Goal: Transaction & Acquisition: Purchase product/service

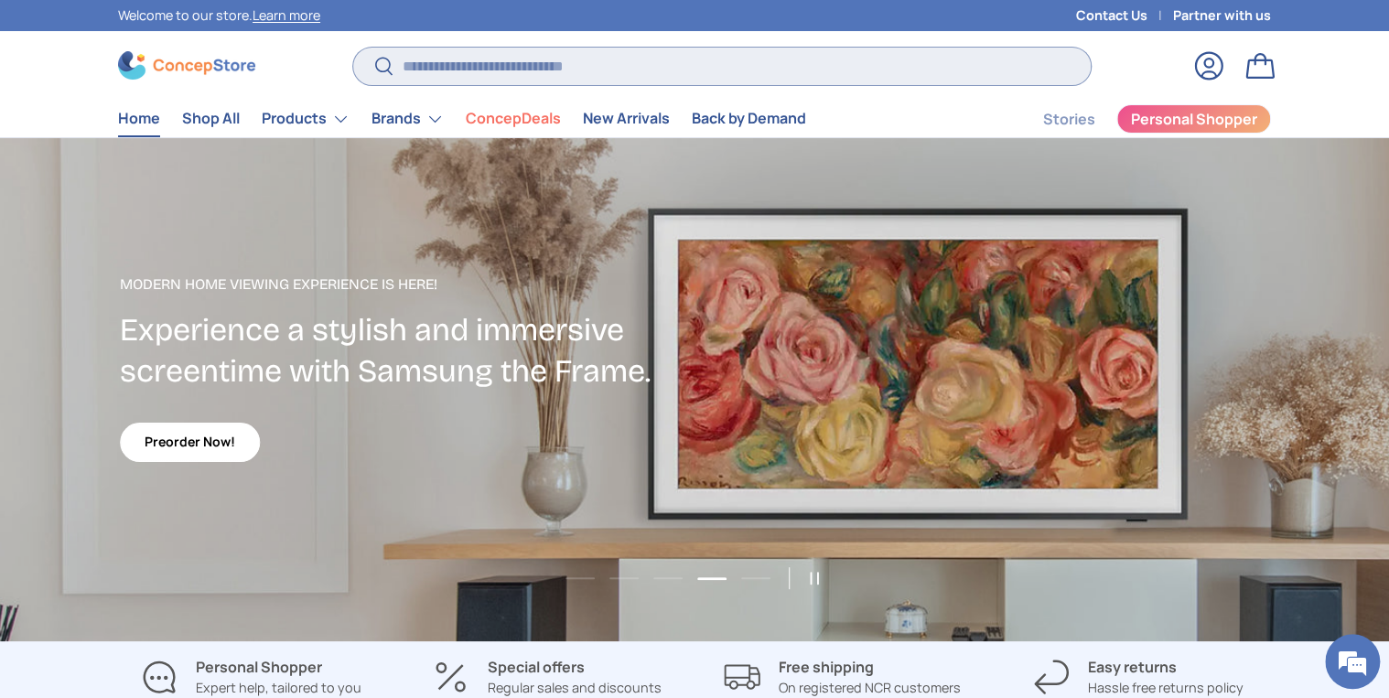
click at [487, 59] on input "Search" at bounding box center [721, 67] width 737 height 38
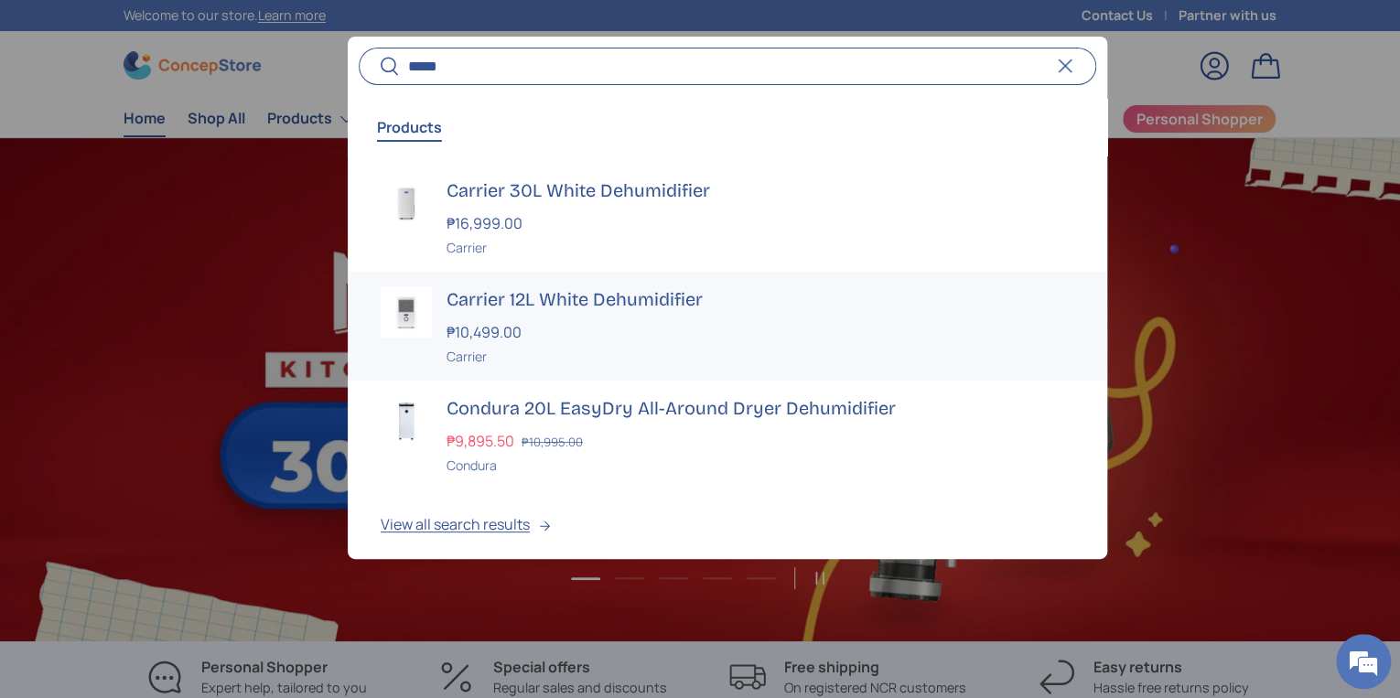
scroll to position [6, 0]
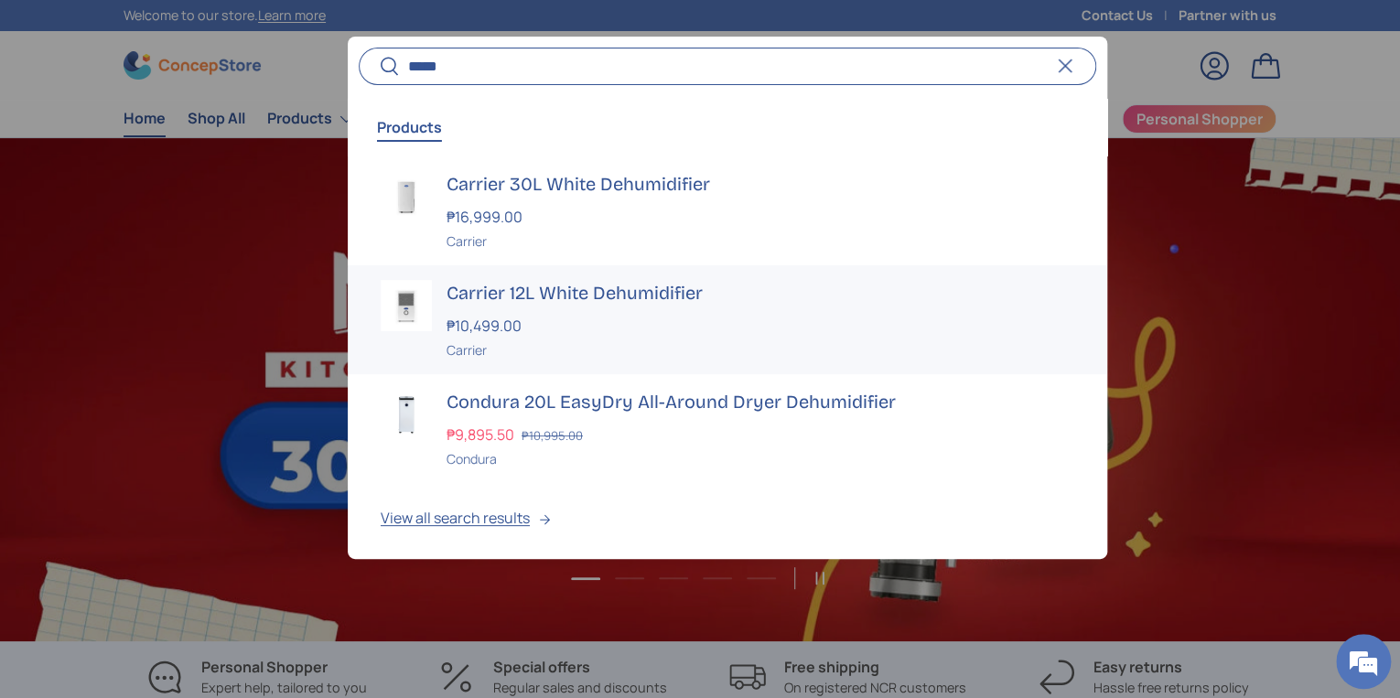
type input "*****"
drag, startPoint x: 550, startPoint y: 400, endPoint x: 568, endPoint y: 411, distance: 21.3
click at [568, 411] on h3 "Condura 20L EasyDry All-Around Dryer Dehumidifier" at bounding box center [760, 402] width 628 height 26
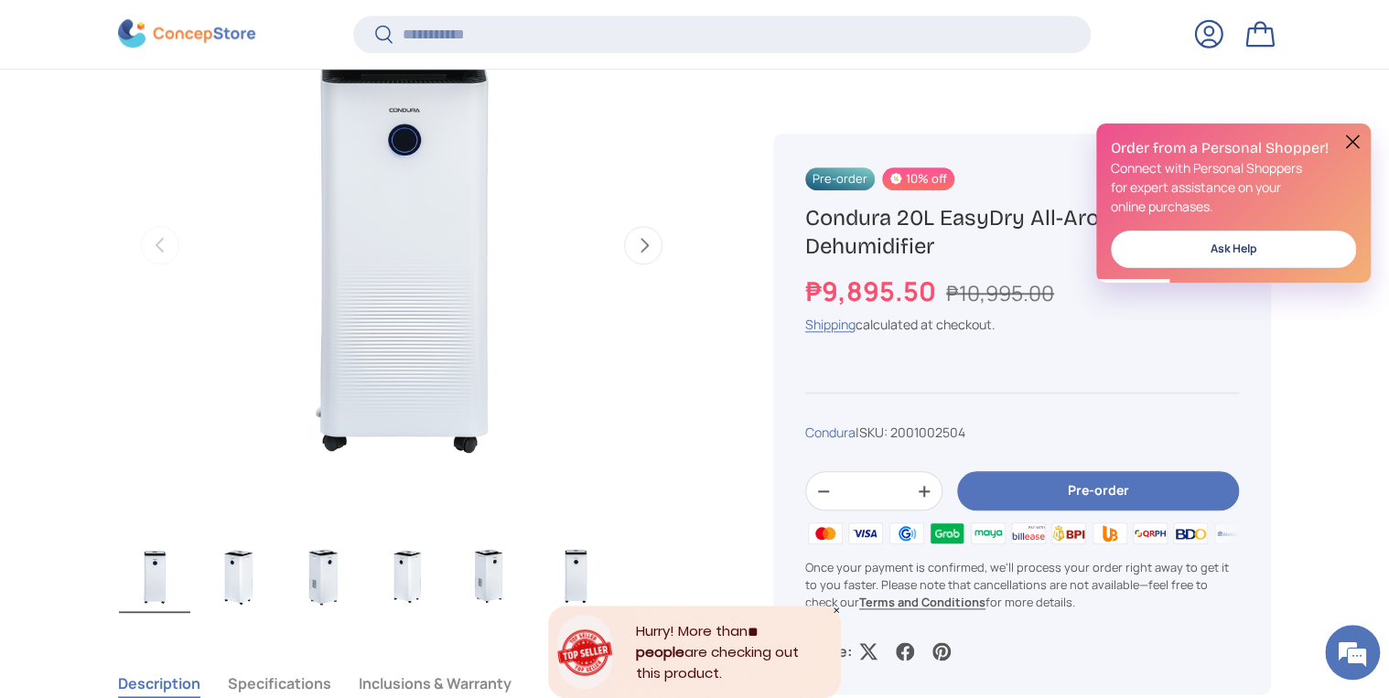
scroll to position [728, 0]
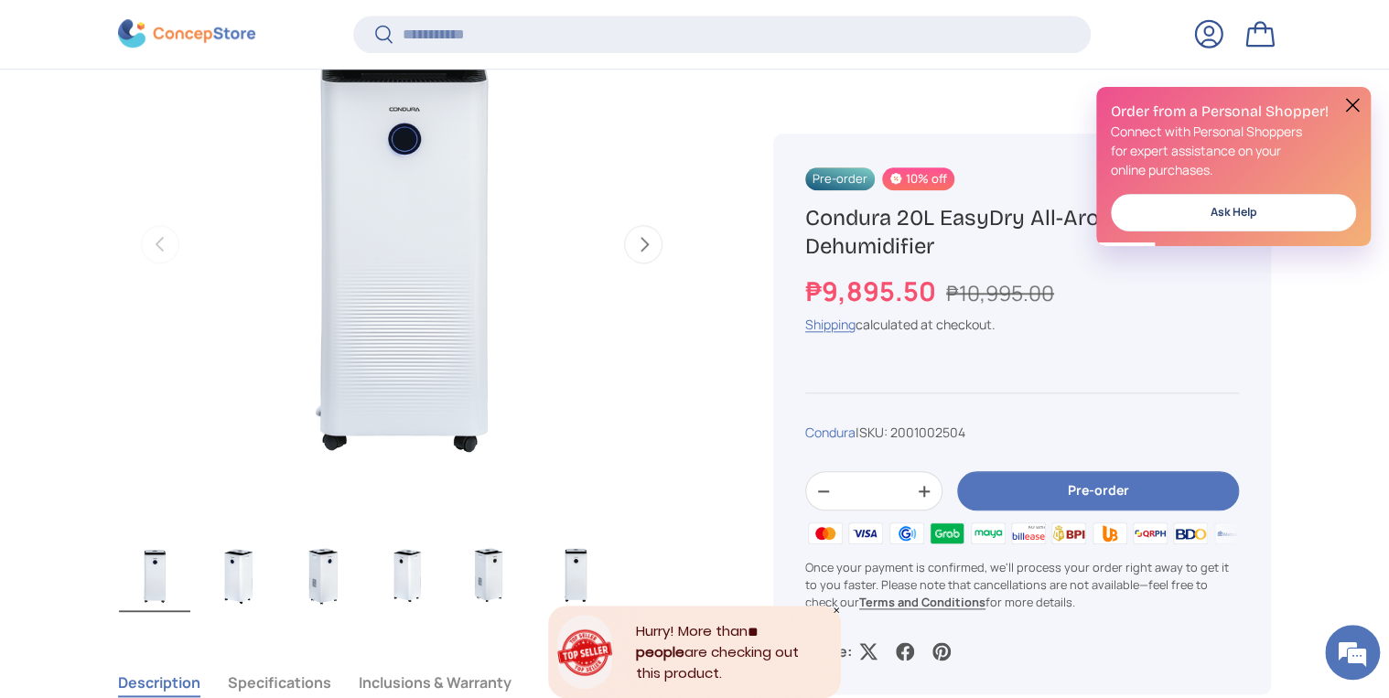
click at [240, 587] on img "Gallery Viewer" at bounding box center [238, 575] width 71 height 73
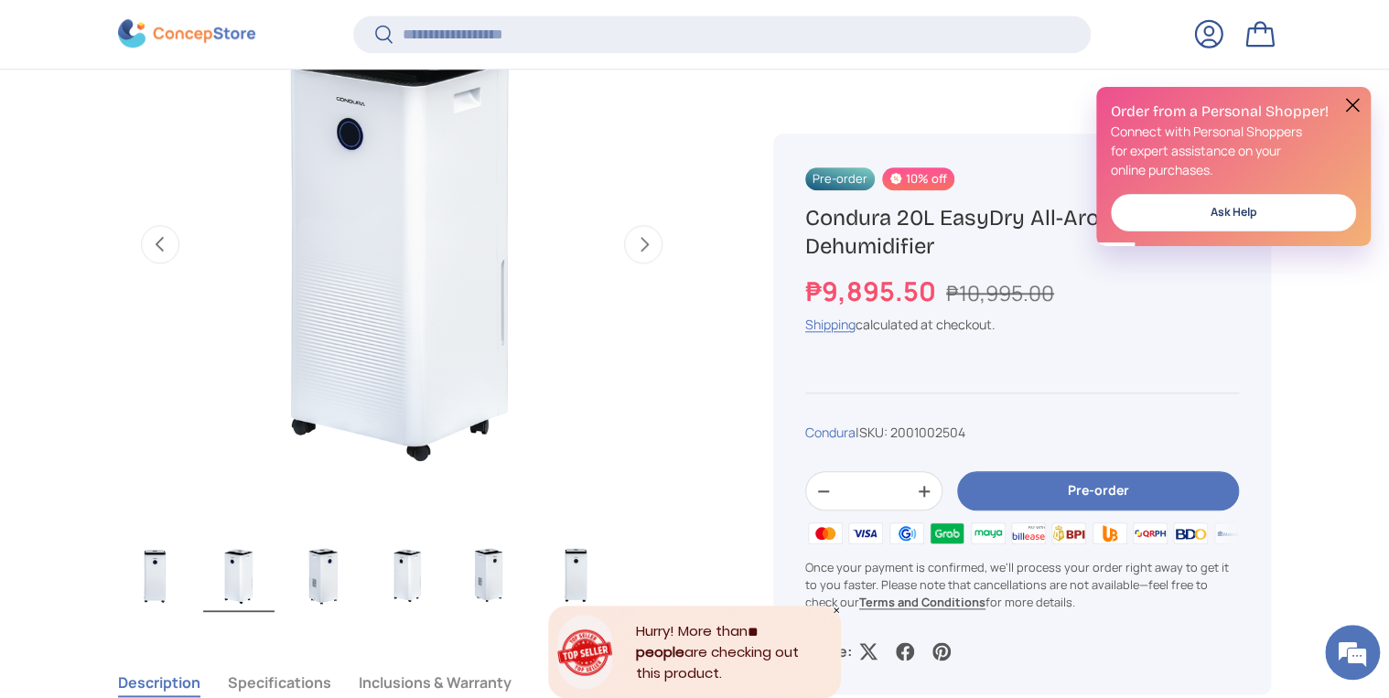
click at [296, 576] on img "Gallery Viewer" at bounding box center [322, 575] width 71 height 73
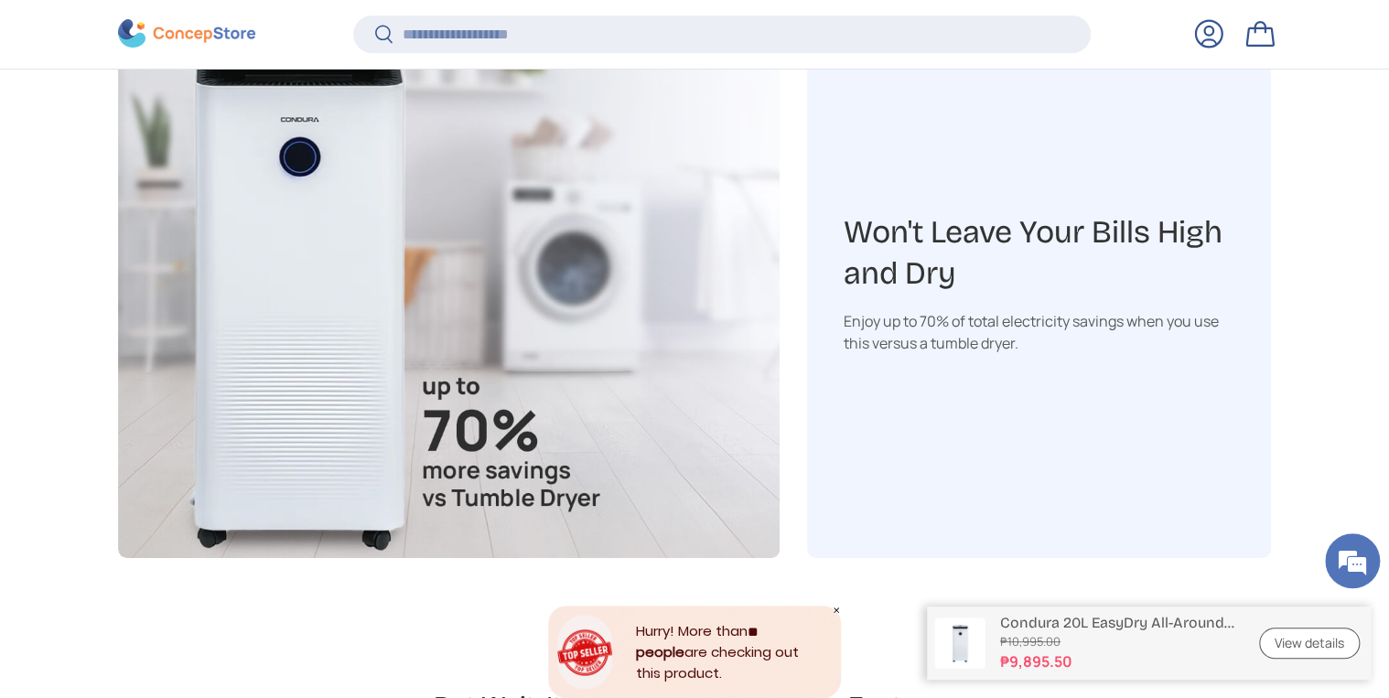
scroll to position [3364, 0]
drag, startPoint x: 919, startPoint y: 318, endPoint x: 1049, endPoint y: 321, distance: 130.0
click at [1049, 321] on div "Enjoy up to 70% of total electricity savings when you use this versus a tumble …" at bounding box center [1040, 331] width 392 height 44
drag, startPoint x: 1049, startPoint y: 321, endPoint x: 1044, endPoint y: 386, distance: 65.1
click at [1044, 386] on div "Won't Leave Your Bills High and Dry​ Enjoy up to 70% of total electricity savin…" at bounding box center [1039, 282] width 465 height 550
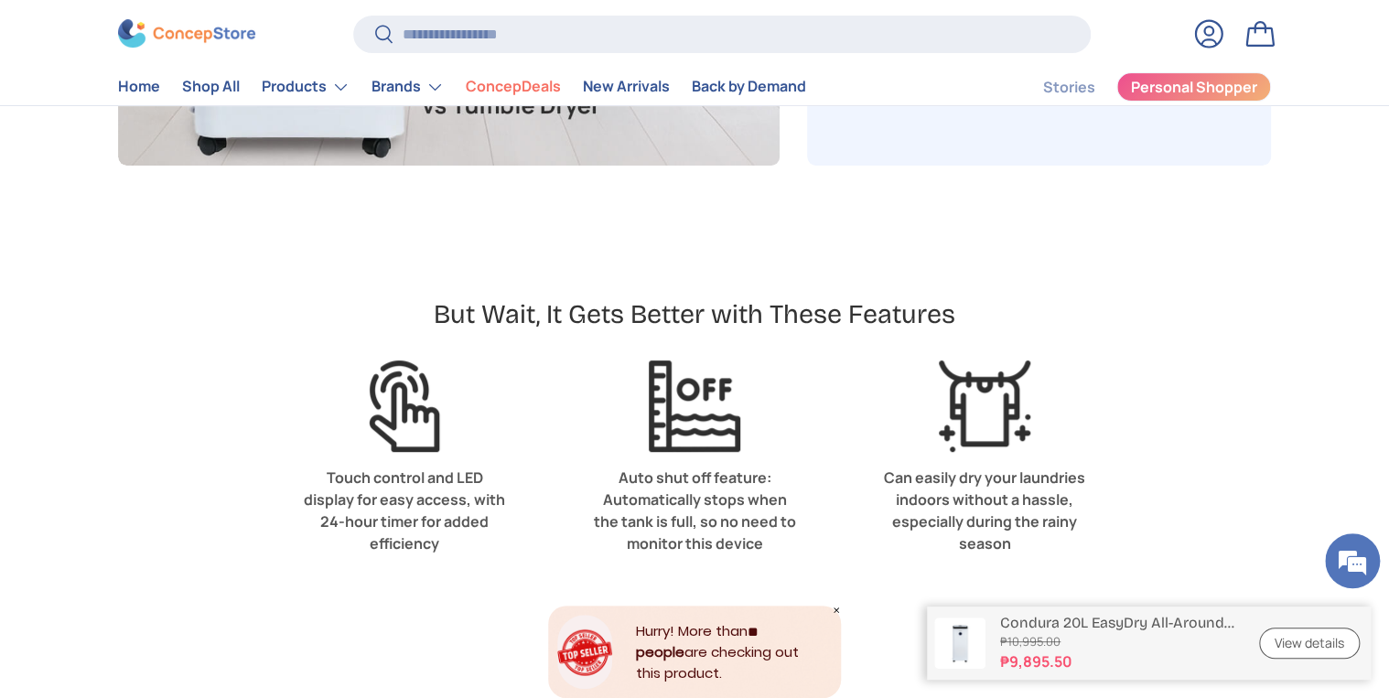
scroll to position [3735, 0]
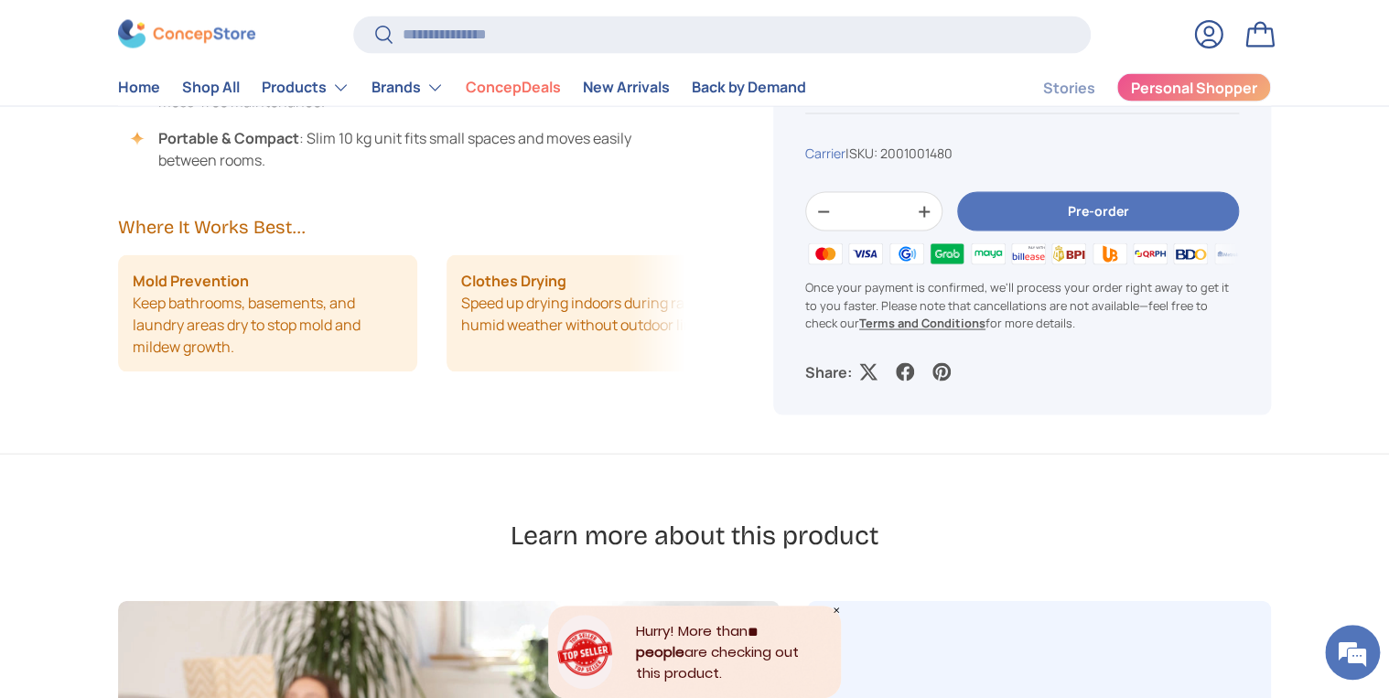
click at [701, 322] on div "Description Specifications Inclusions & Warranty Keep excess moisture out of yo…" at bounding box center [423, 78] width 611 height 748
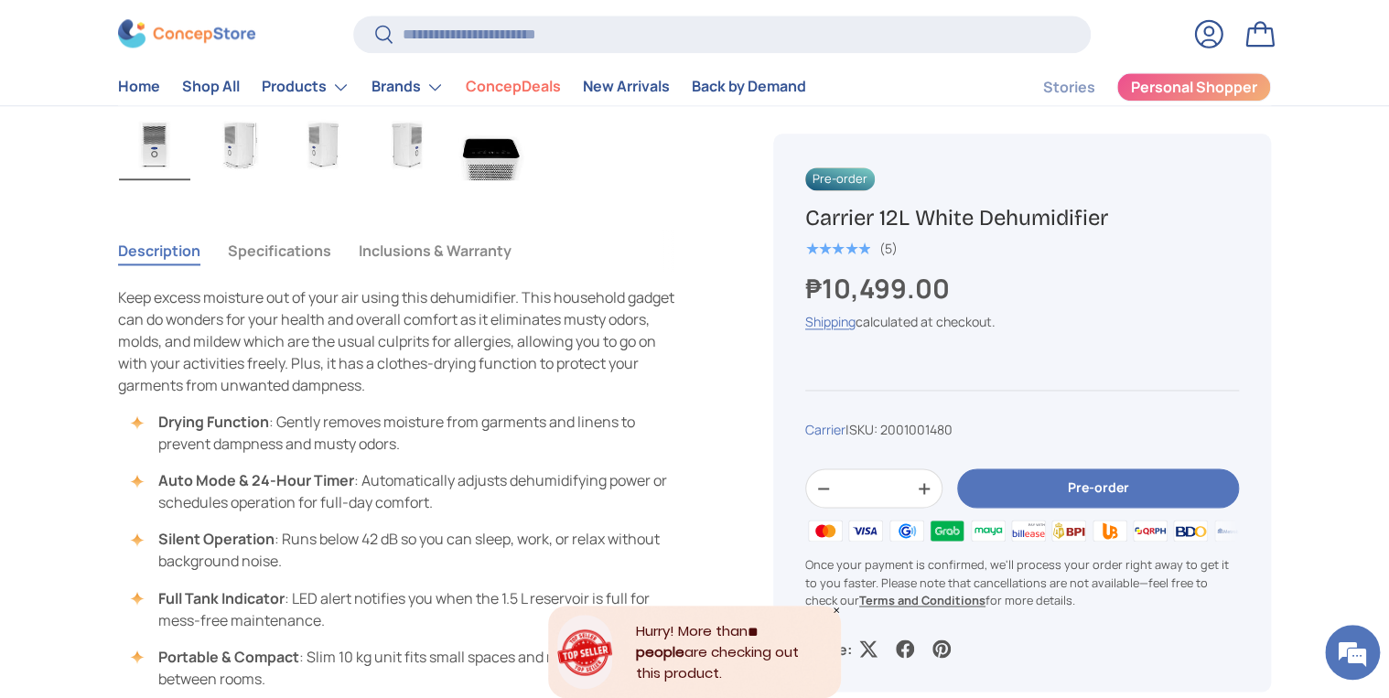
scroll to position [952, 0]
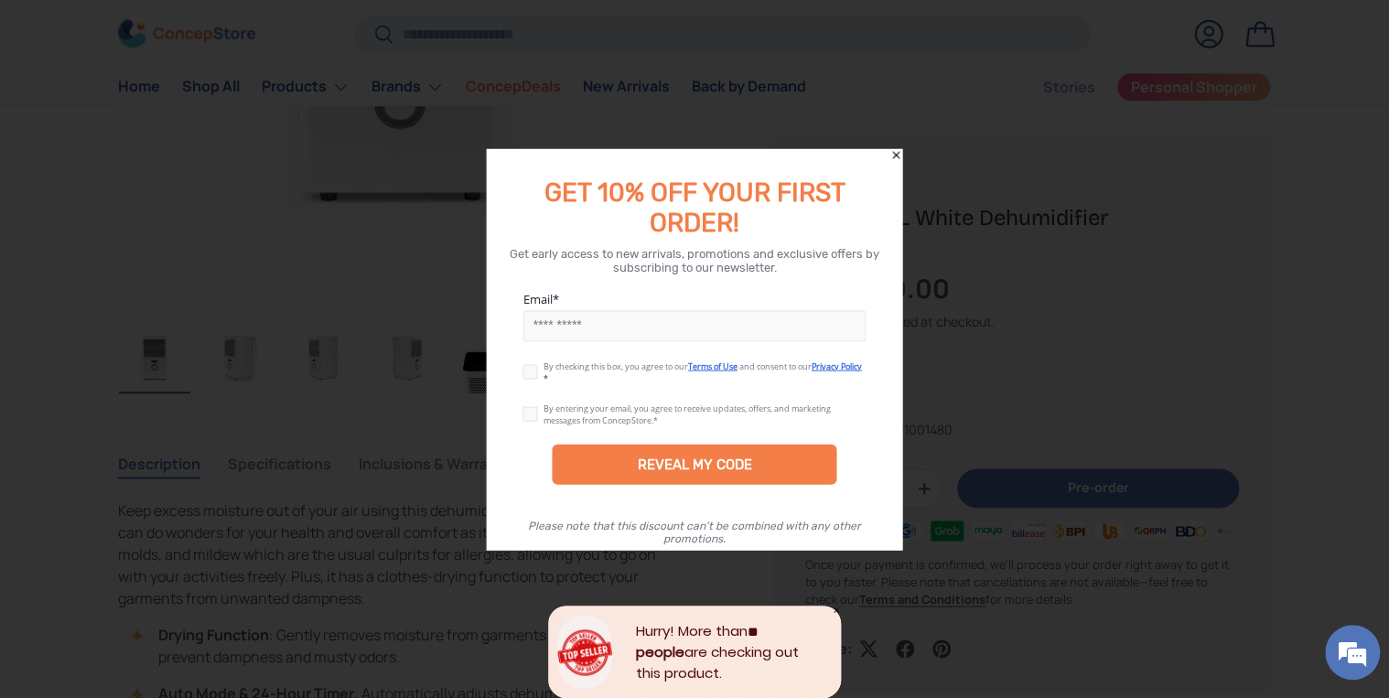
click at [895, 155] on icon "Close" at bounding box center [896, 154] width 7 height 7
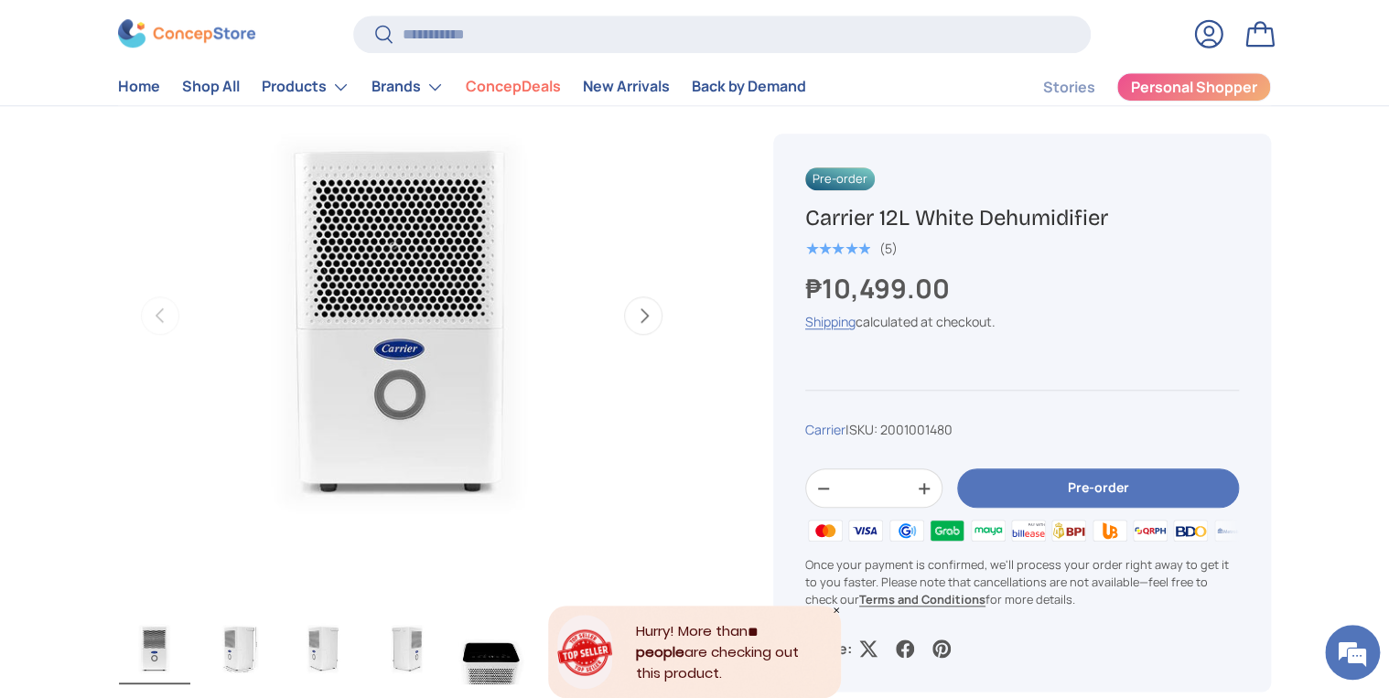
scroll to position [659, 0]
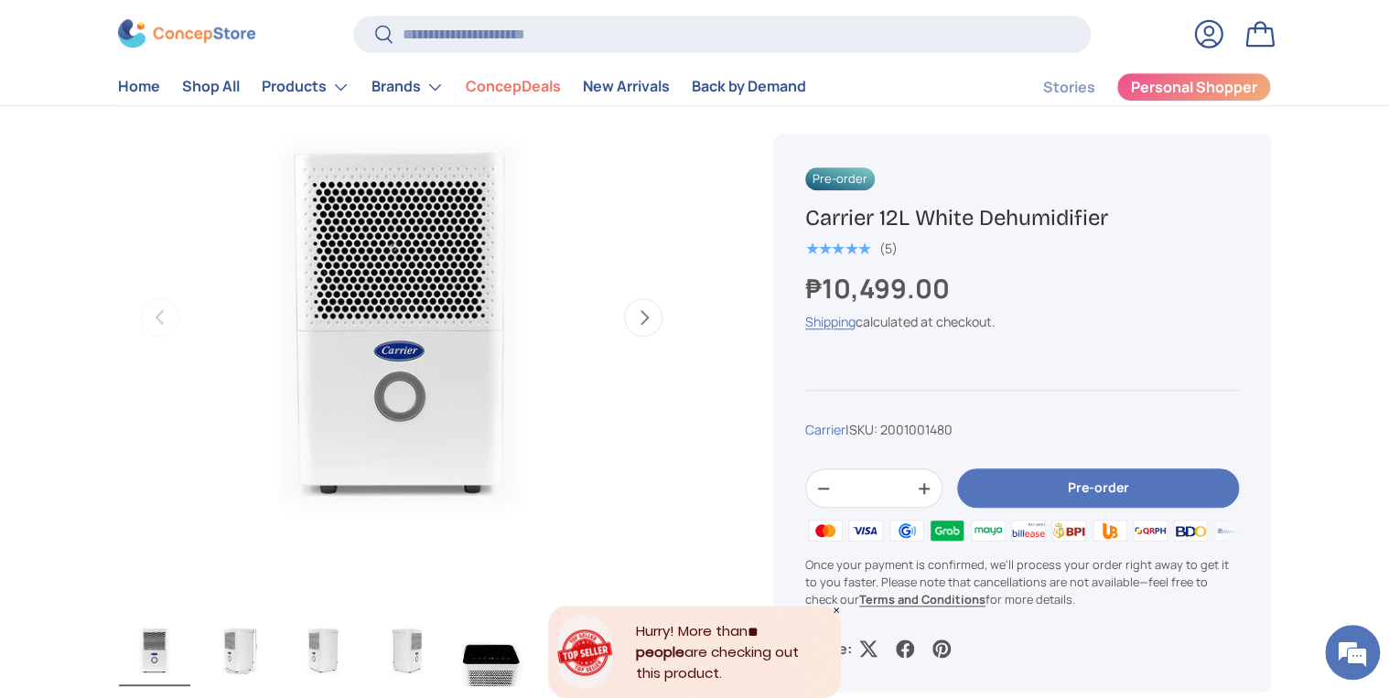
click at [240, 634] on img "Gallery Viewer" at bounding box center [238, 649] width 71 height 73
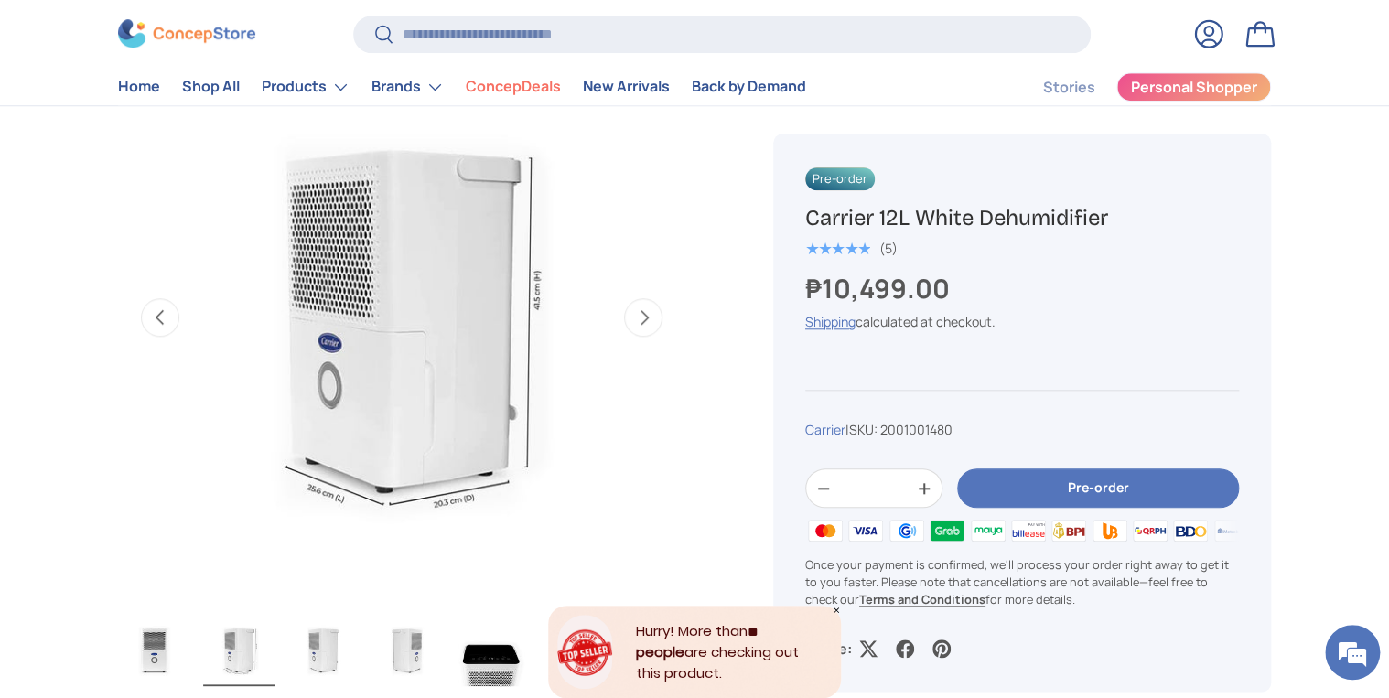
click at [319, 635] on img "Gallery Viewer" at bounding box center [322, 649] width 71 height 73
